Goal: Find specific page/section: Find specific page/section

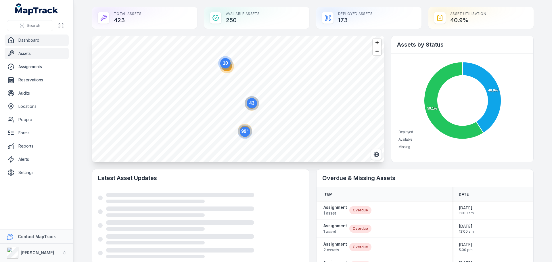
click at [30, 55] on link "Assets" at bounding box center [37, 54] width 64 height 12
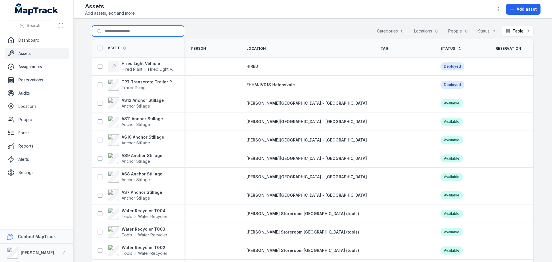
click at [119, 33] on input "Search for assets" at bounding box center [138, 31] width 92 height 11
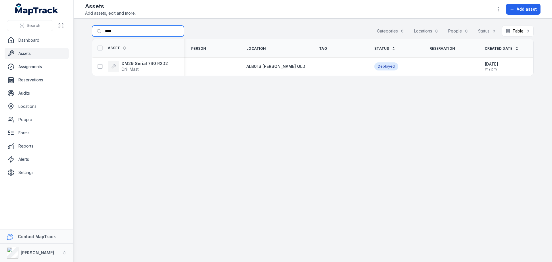
type input "****"
